Goal: Task Accomplishment & Management: Use online tool/utility

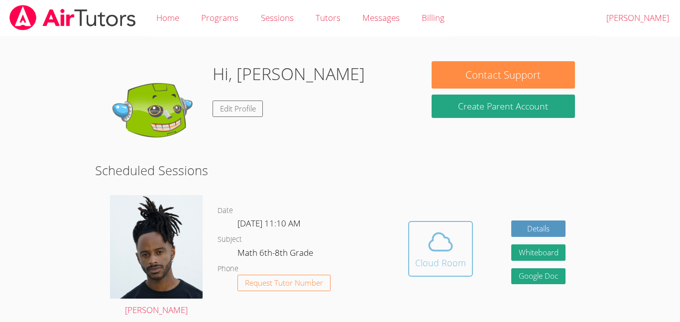
click at [427, 235] on icon at bounding box center [441, 242] width 28 height 28
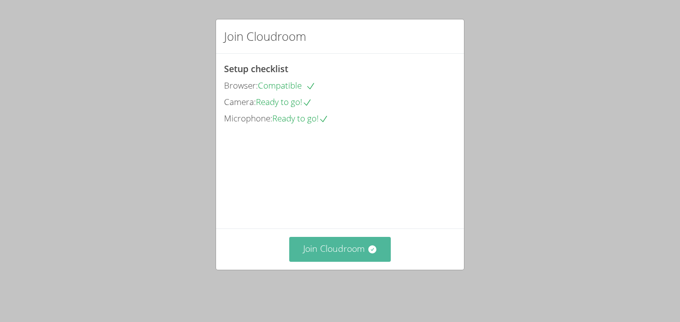
click at [333, 253] on button "Join Cloudroom" at bounding box center [340, 249] width 102 height 24
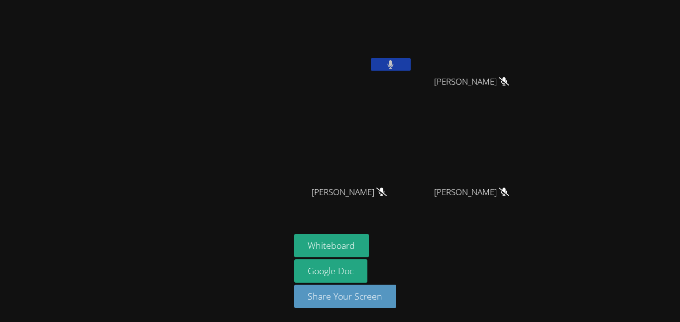
click at [403, 61] on button at bounding box center [391, 64] width 40 height 12
